Goal: Find specific page/section: Find specific page/section

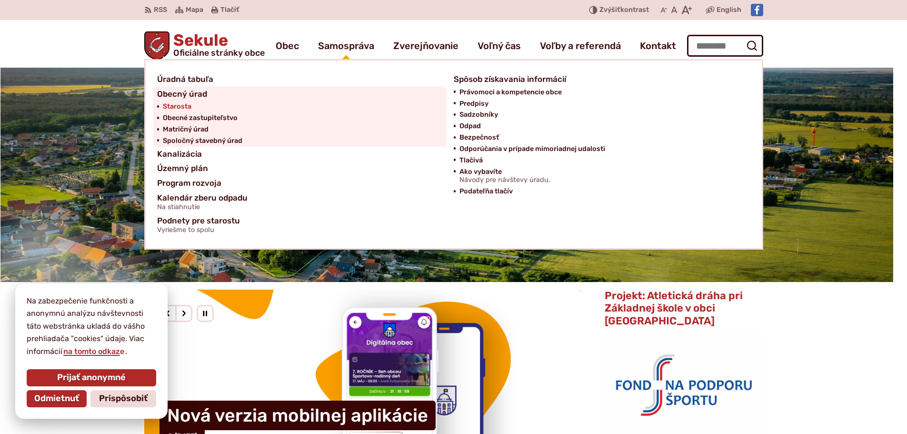
click at [188, 104] on span "Starosta" at bounding box center [177, 106] width 29 height 11
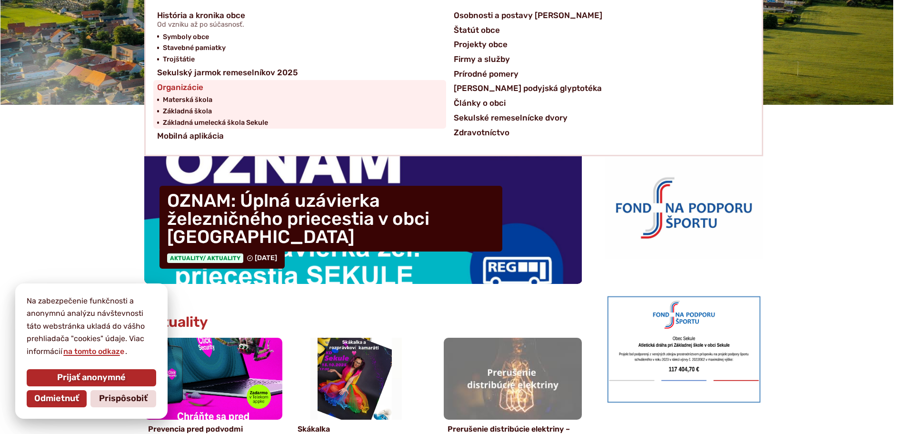
scroll to position [190, 0]
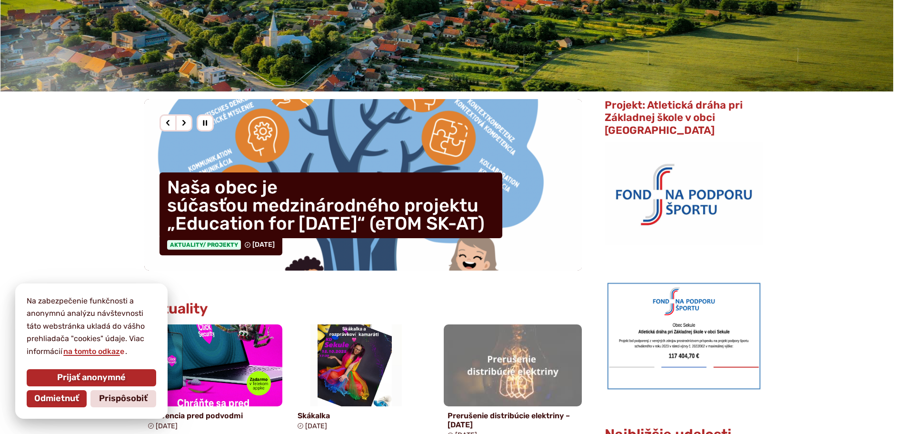
click at [185, 125] on div "Nasledujúci slajd" at bounding box center [183, 122] width 17 height 17
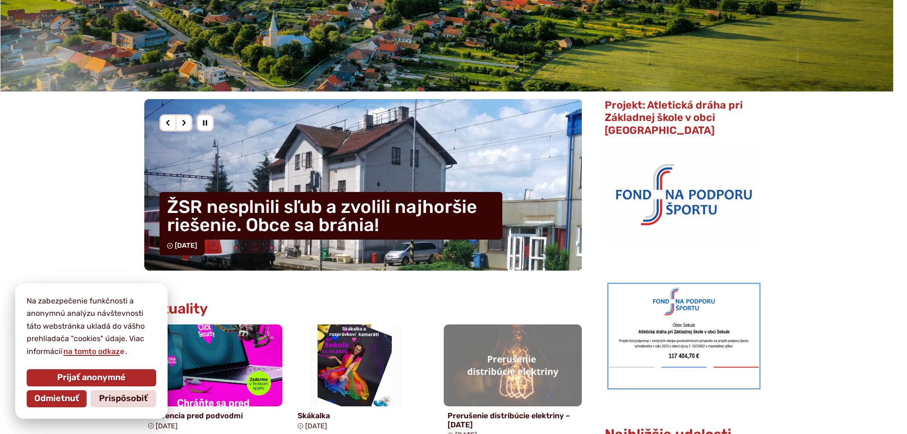
click at [185, 125] on div "Nasledujúci slajd" at bounding box center [183, 122] width 17 height 17
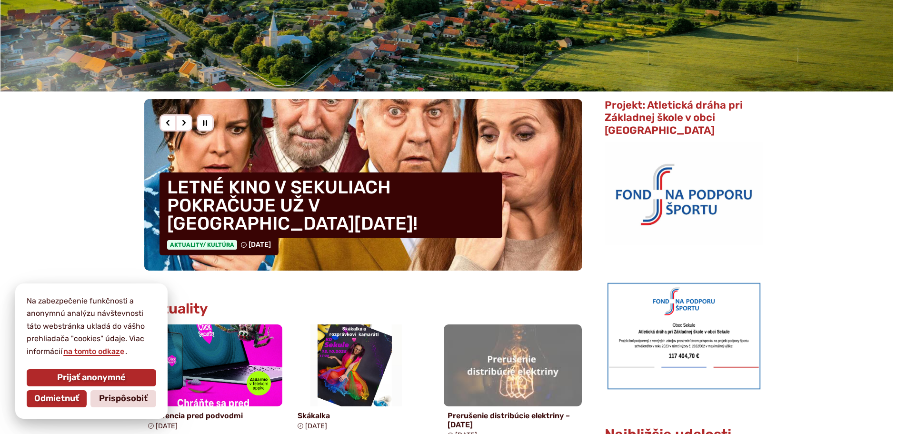
click at [185, 125] on div "Nasledujúci slajd" at bounding box center [183, 122] width 17 height 17
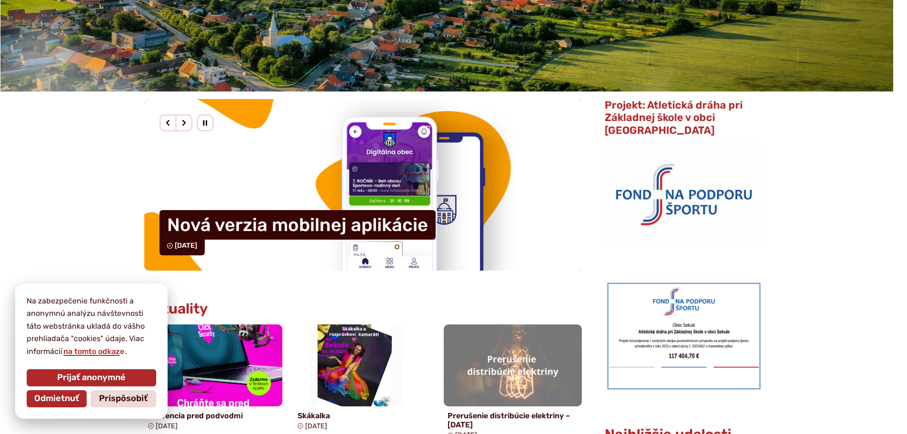
click at [185, 125] on div "Nasledujúci slajd" at bounding box center [183, 122] width 17 height 17
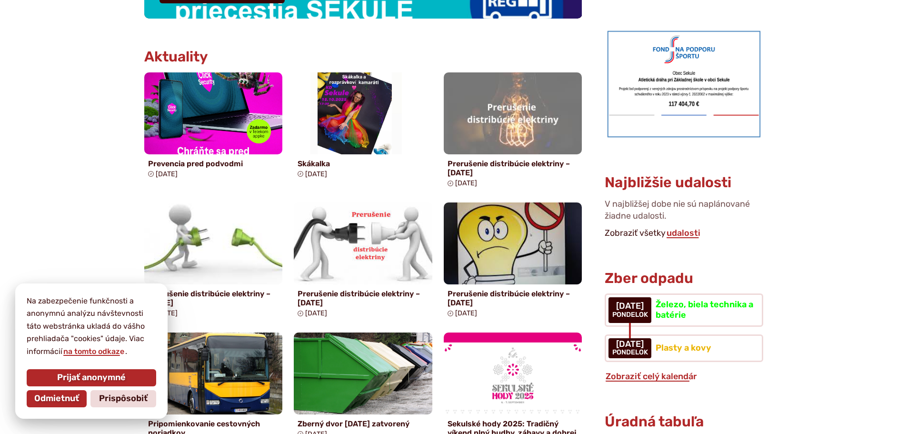
scroll to position [476, 0]
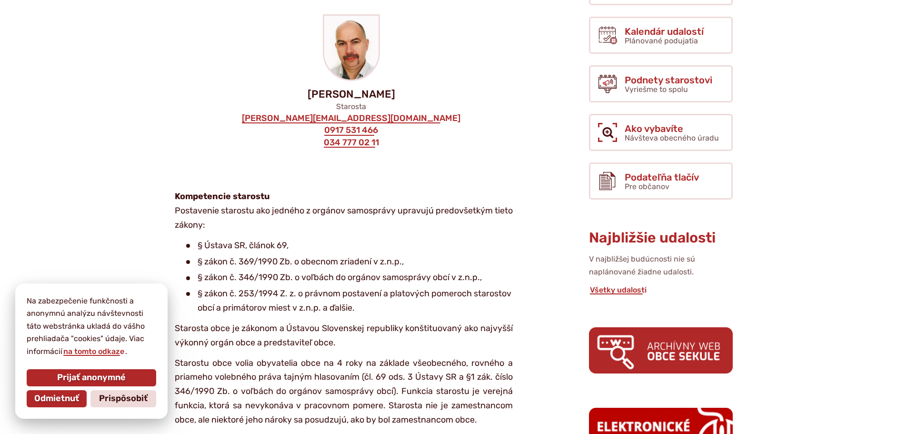
scroll to position [238, 0]
